Goal: Download file/media

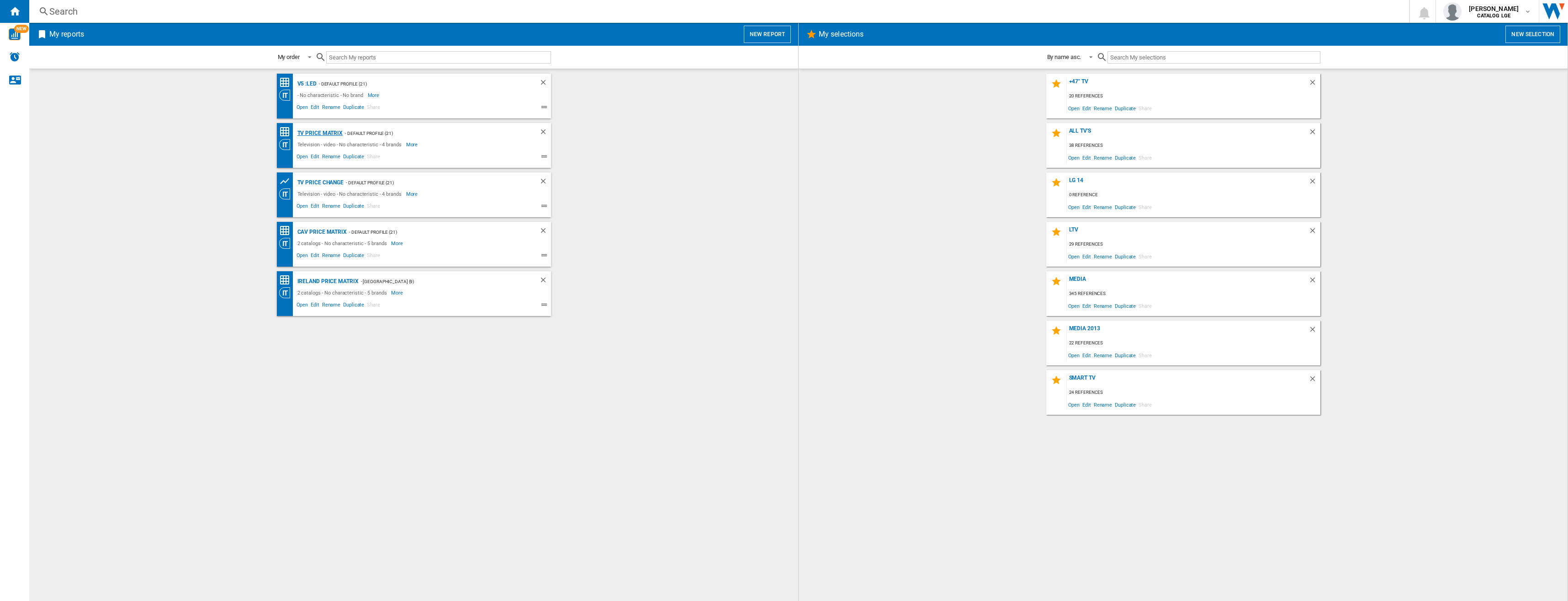
click at [335, 133] on div "TV price matrix" at bounding box center [319, 133] width 48 height 11
click at [442, 176] on div "TV price change - Default profile (21) Television - video - No characteristic -…" at bounding box center [414, 194] width 274 height 45
click at [329, 182] on div "TV price change" at bounding box center [319, 183] width 49 height 11
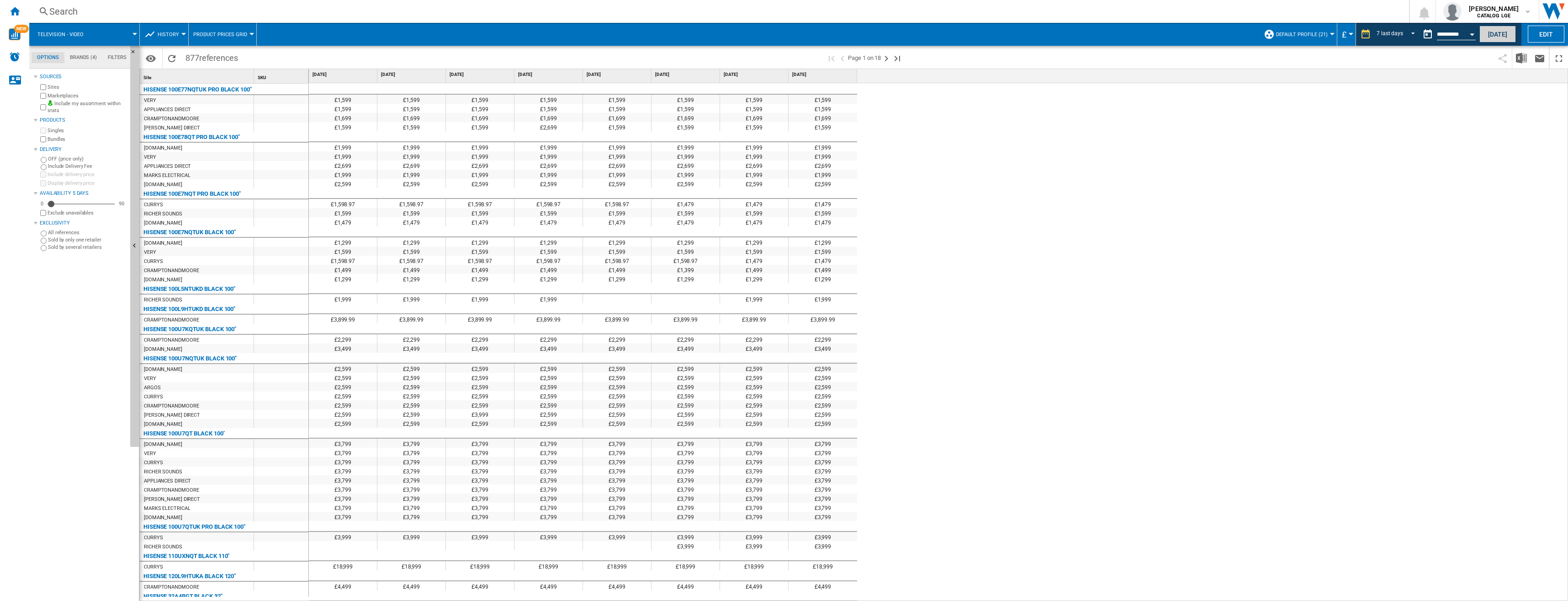
click at [1495, 38] on button "[DATE]" at bounding box center [1498, 34] width 36 height 17
click at [1497, 33] on button "[DATE]" at bounding box center [1498, 34] width 36 height 17
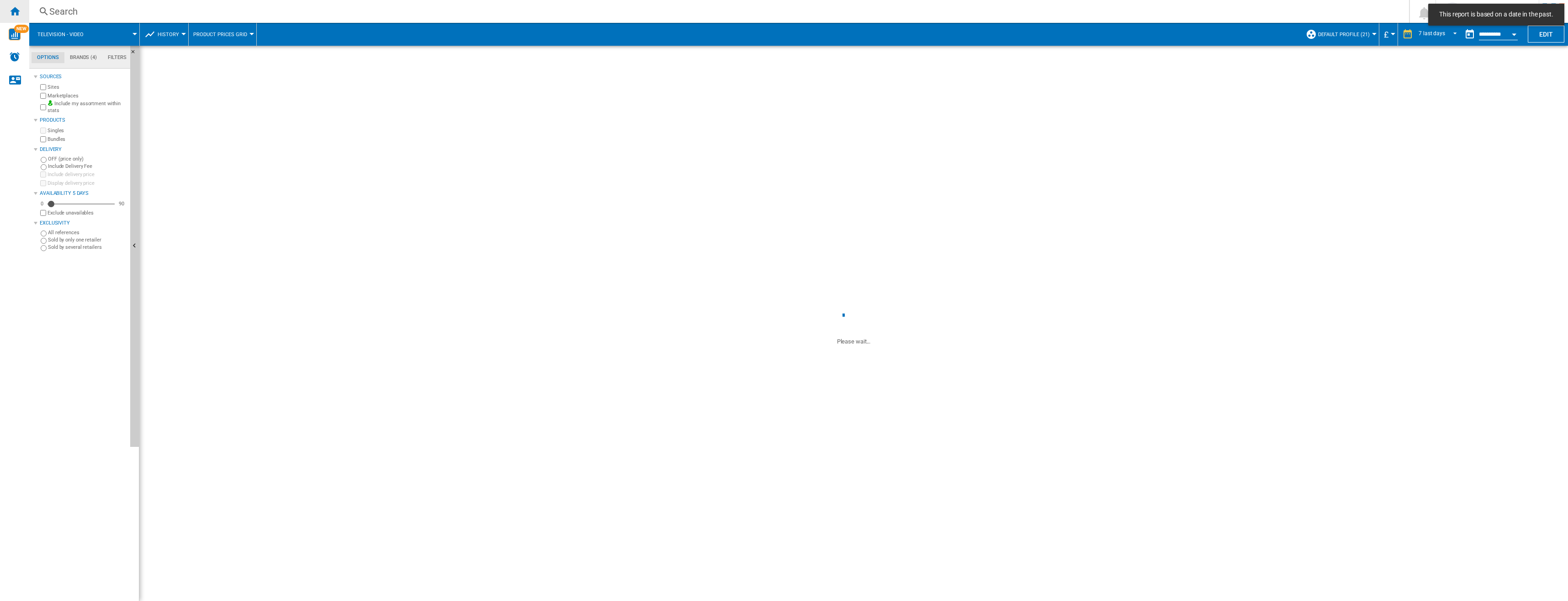
click at [17, 14] on ng-md-icon "Home" at bounding box center [15, 11] width 11 height 11
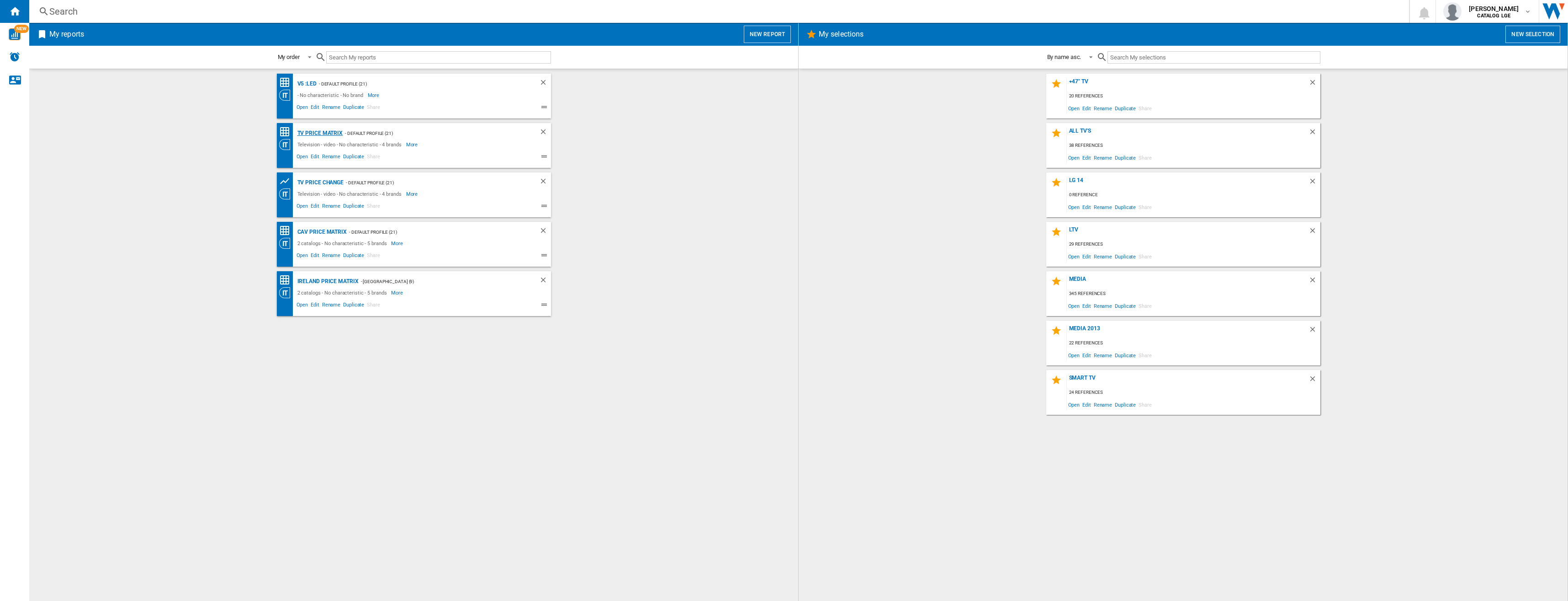
click at [324, 135] on div "TV price matrix" at bounding box center [319, 133] width 48 height 11
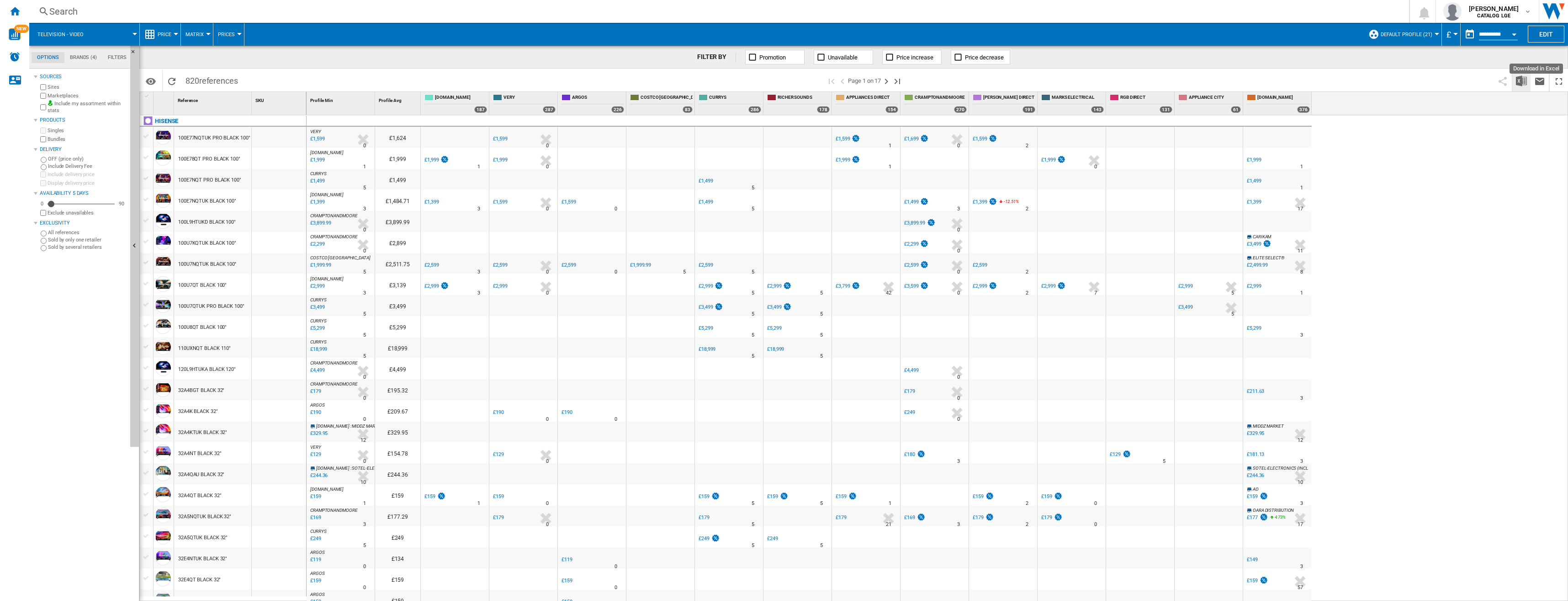
click at [1520, 80] on img "Download in Excel" at bounding box center [1522, 81] width 11 height 11
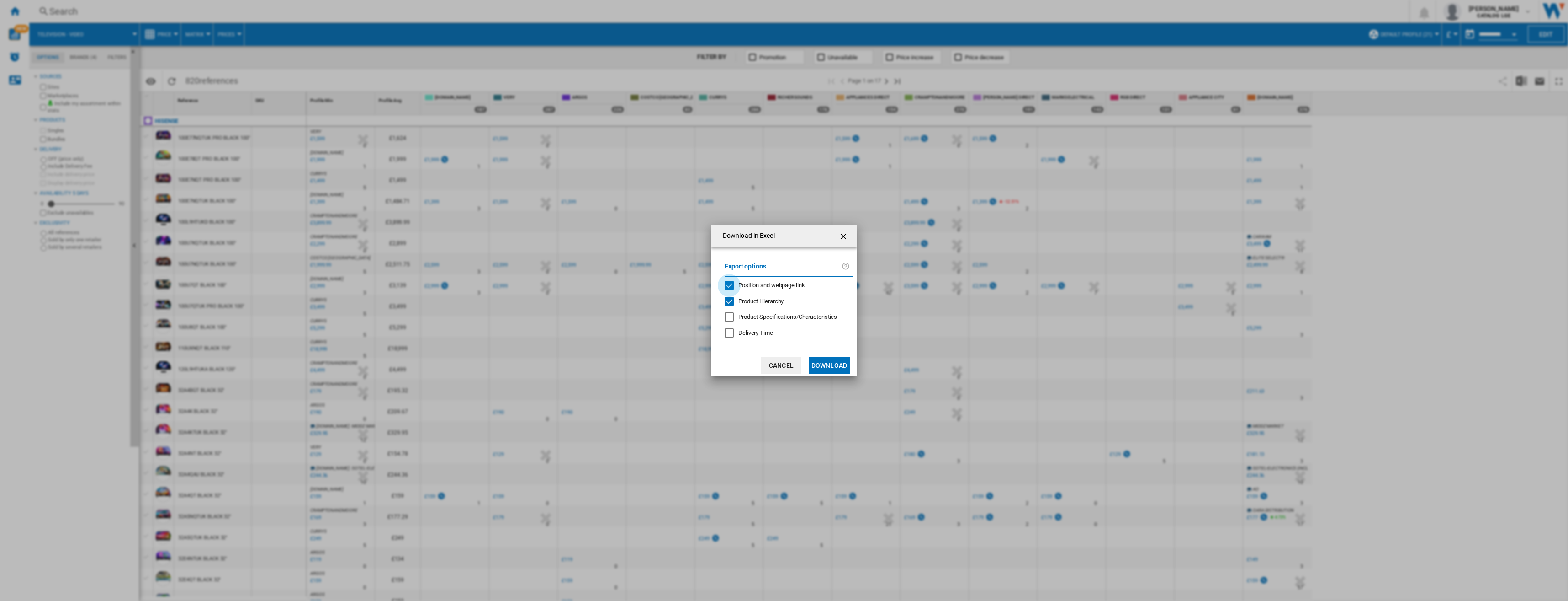
click at [730, 285] on div "Position and webpage link" at bounding box center [729, 286] width 10 height 10
click at [730, 297] on div "Product Hierarchy" at bounding box center [729, 302] width 10 height 10
click at [732, 305] on div "Product Hierarchy" at bounding box center [729, 302] width 10 height 10
click at [731, 300] on div "Product Hierarchy" at bounding box center [729, 302] width 10 height 10
click at [824, 369] on button "Download" at bounding box center [829, 365] width 41 height 16
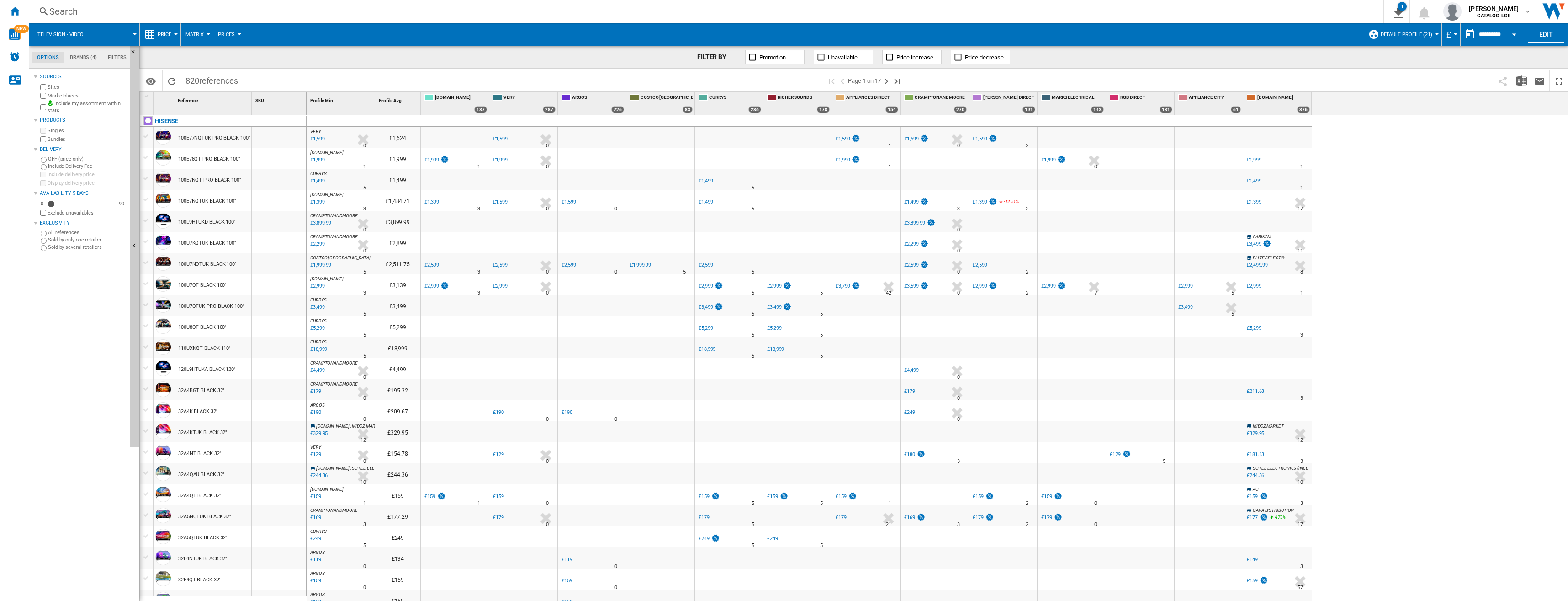
drag, startPoint x: 15, startPoint y: 12, endPoint x: 30, endPoint y: 21, distance: 17.5
click at [15, 12] on ng-md-icon "Home" at bounding box center [15, 11] width 11 height 11
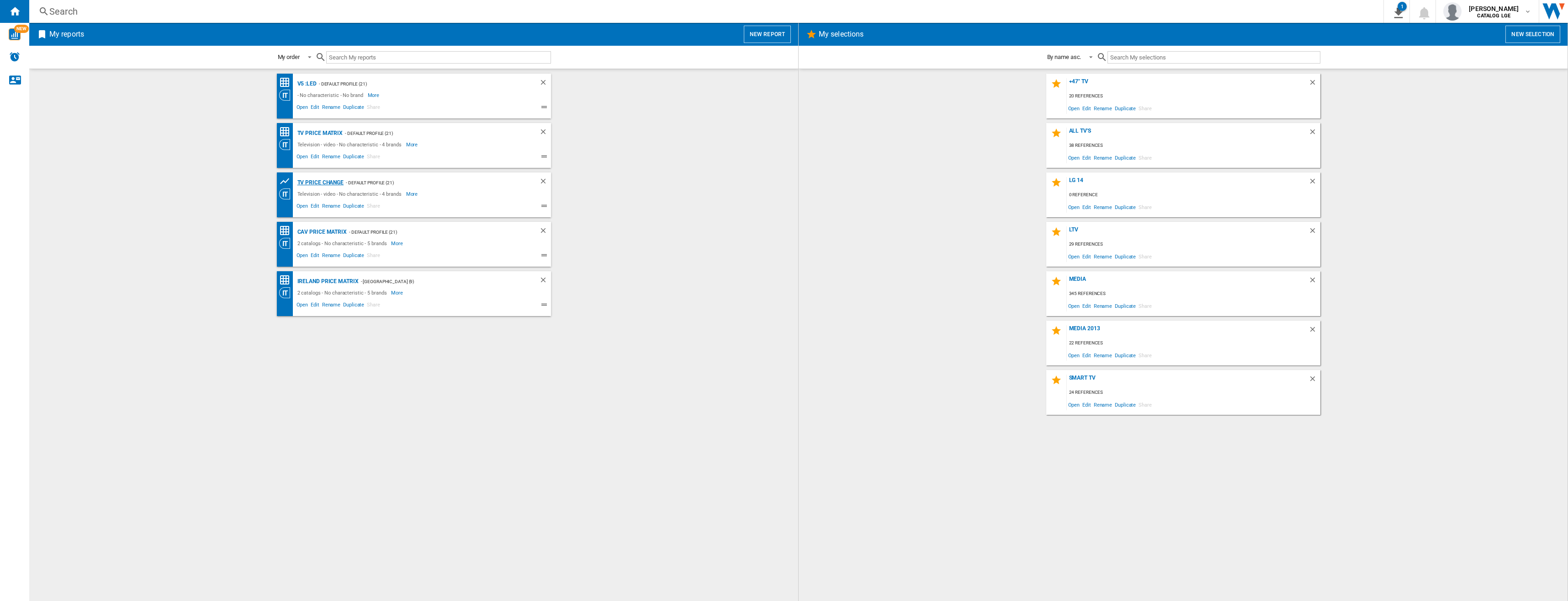
click at [335, 182] on div "TV price change" at bounding box center [319, 183] width 49 height 11
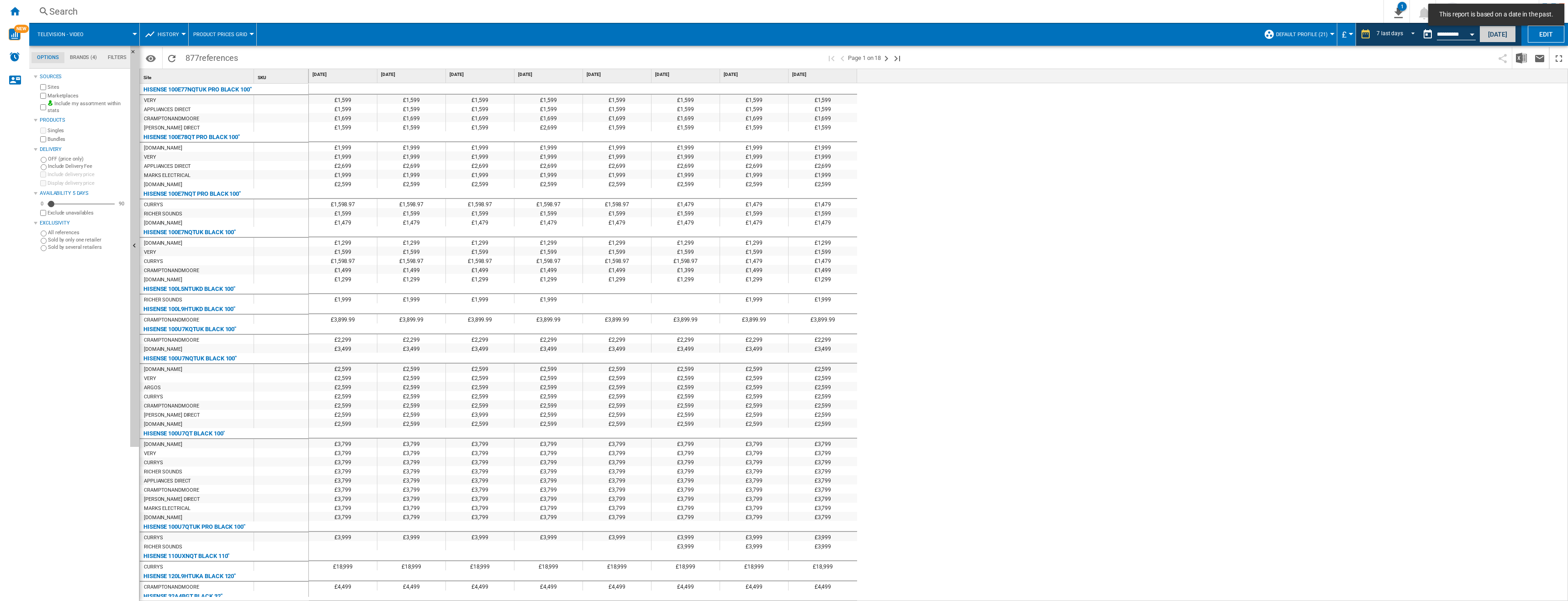
click at [1497, 35] on button "[DATE]" at bounding box center [1498, 34] width 36 height 17
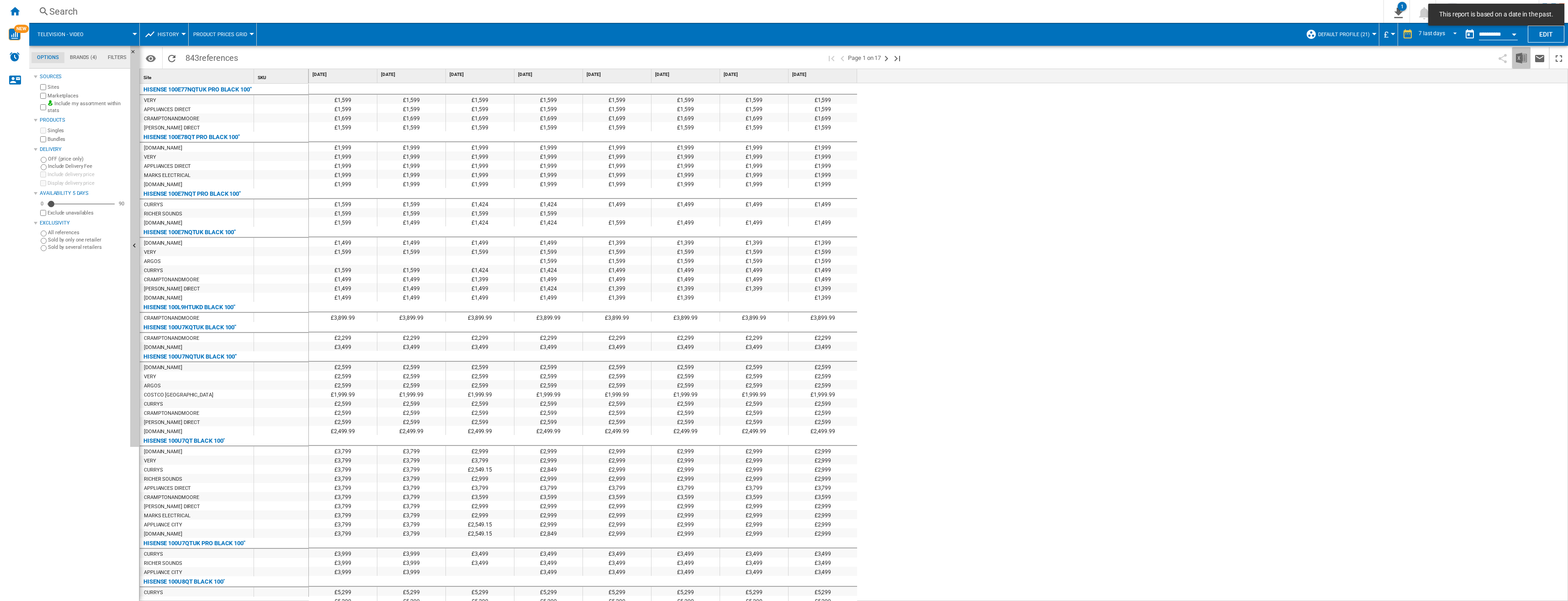
click at [1520, 60] on img "Download in Excel" at bounding box center [1522, 58] width 11 height 11
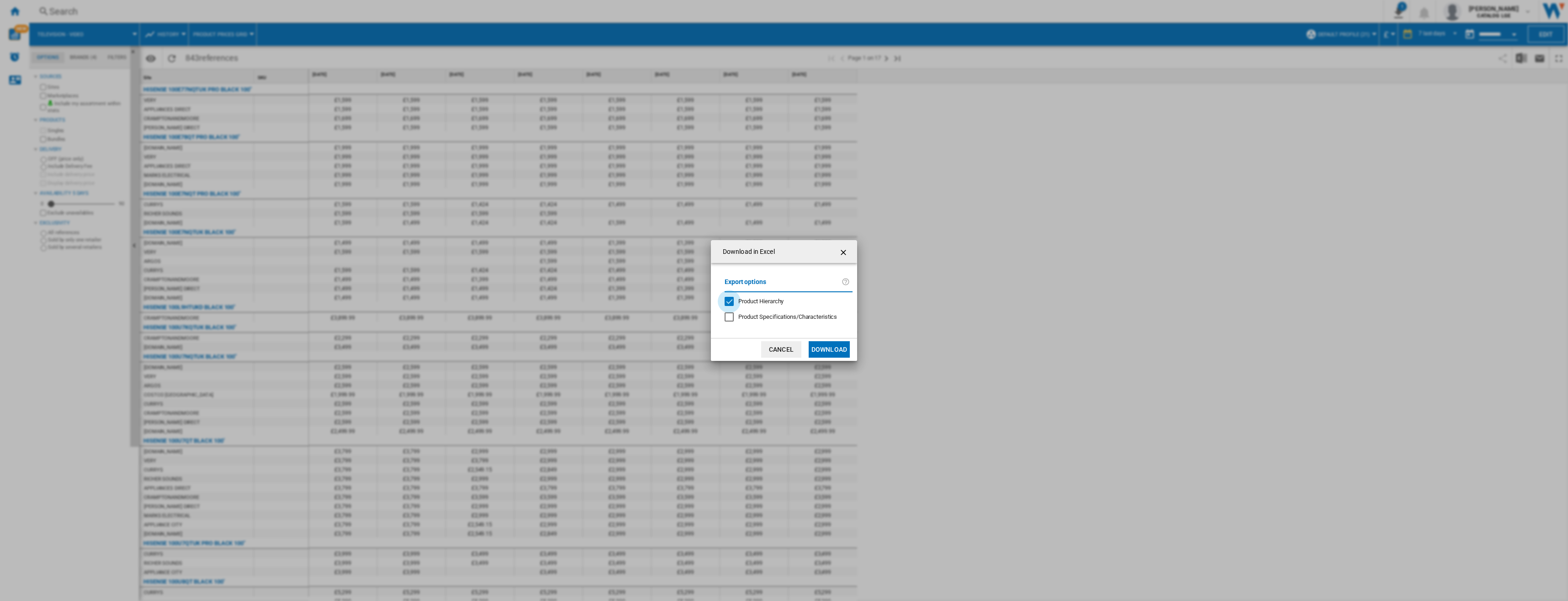
click at [733, 302] on div "Product Hierarchy" at bounding box center [729, 302] width 10 height 10
click at [835, 353] on button "Download" at bounding box center [829, 349] width 41 height 16
